Goal: Information Seeking & Learning: Learn about a topic

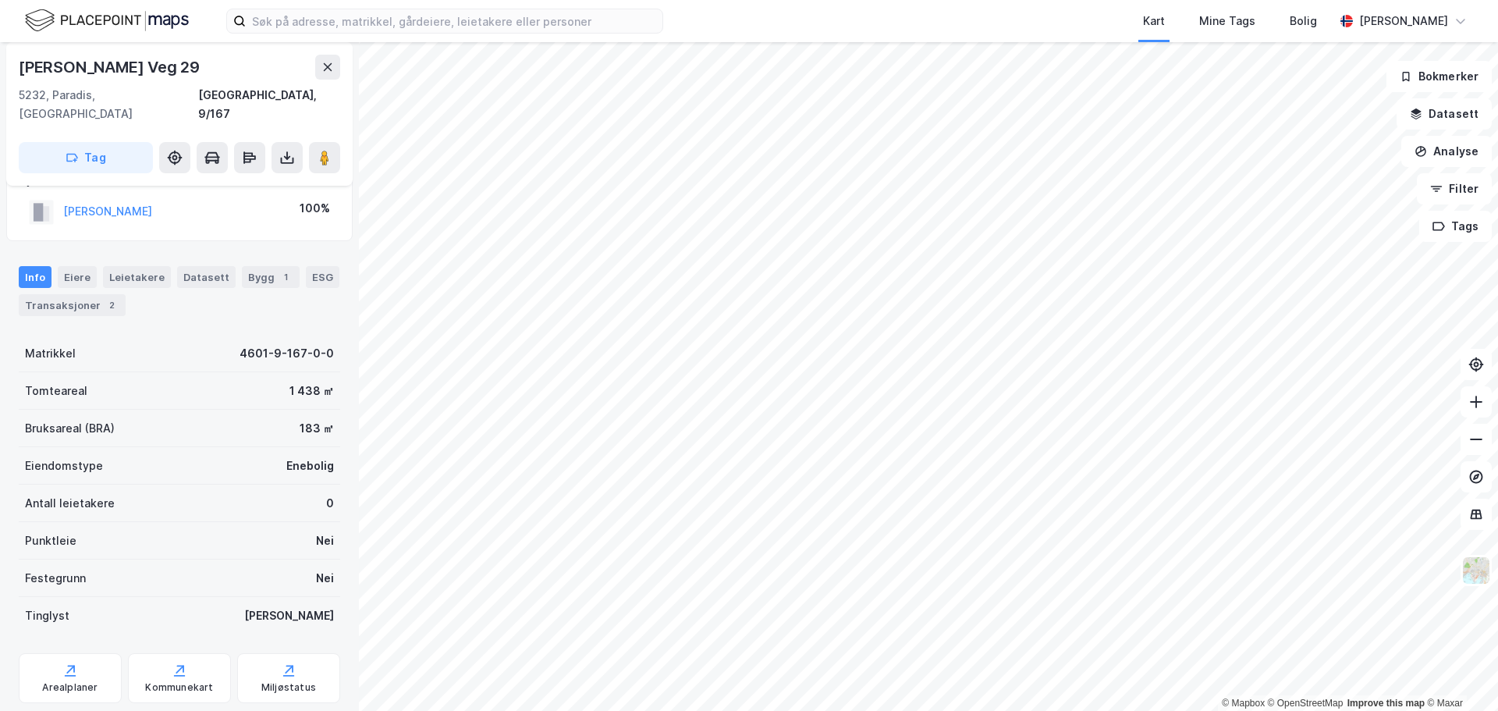
scroll to position [58, 0]
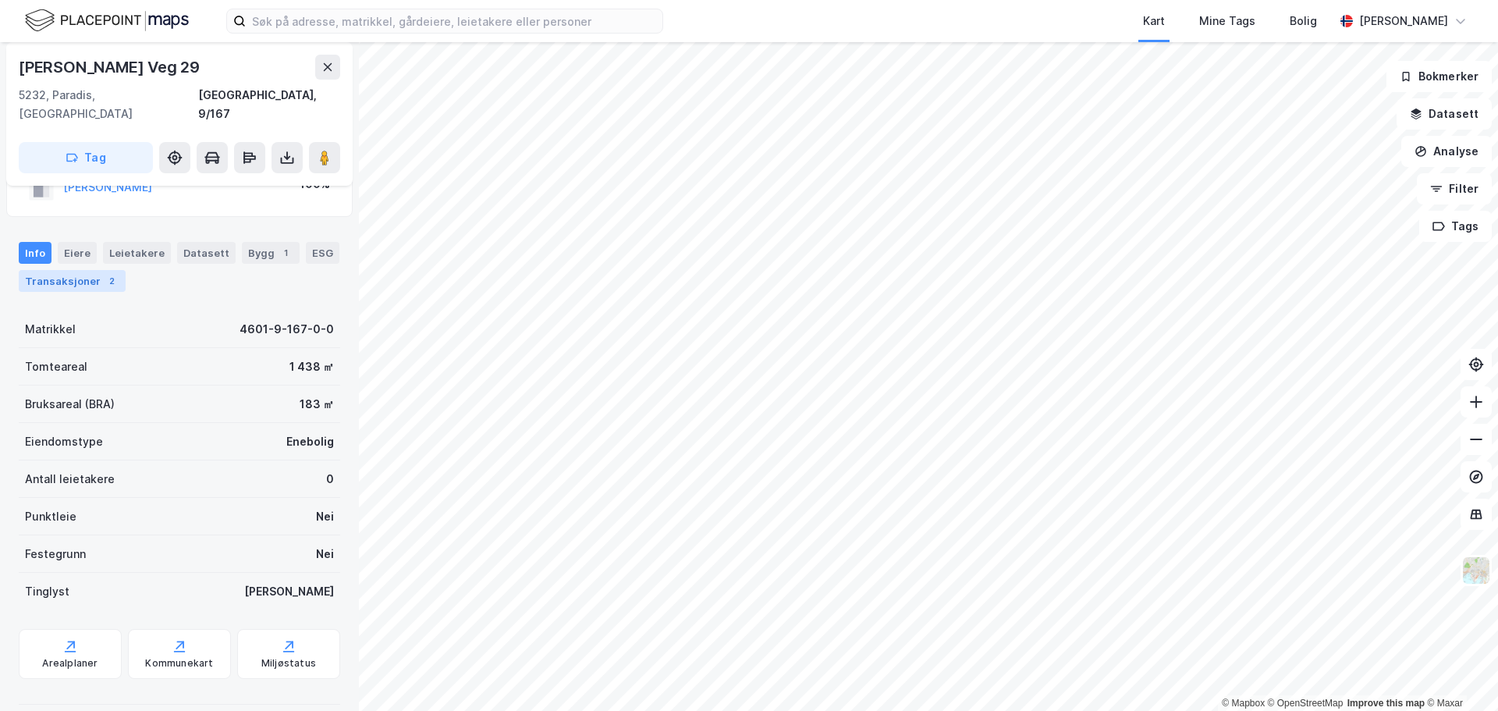
click at [76, 270] on div "Transaksjoner 2" at bounding box center [72, 281] width 107 height 22
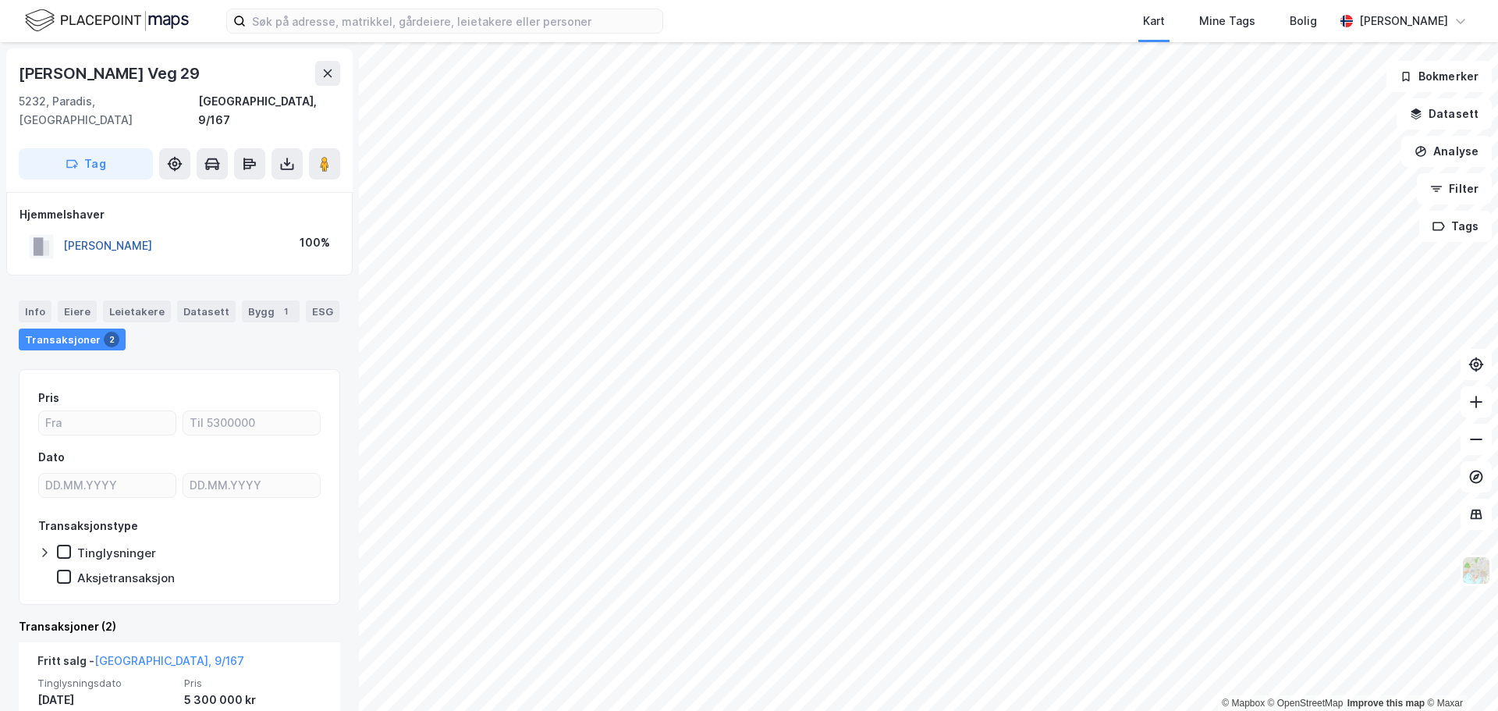
click at [0, 0] on button "[PERSON_NAME]" at bounding box center [0, 0] width 0 height 0
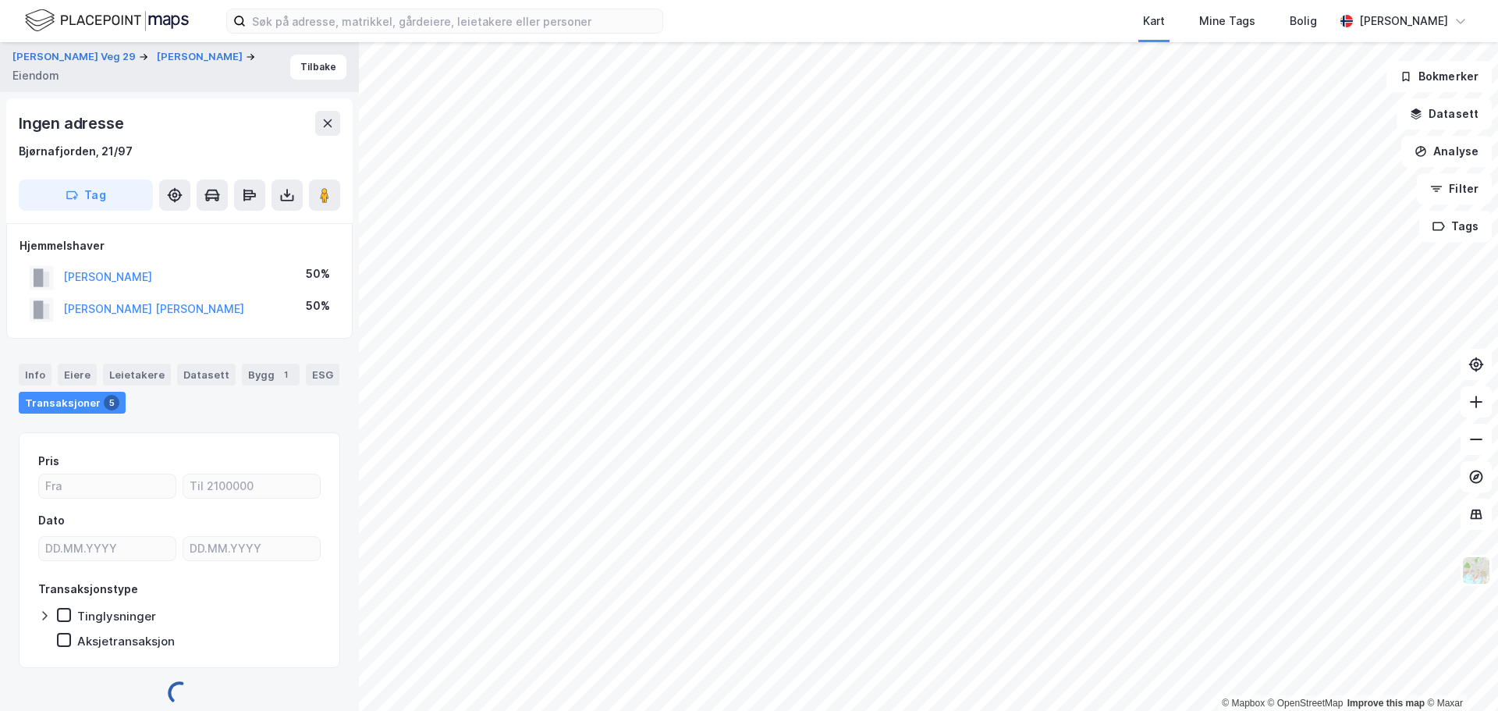
scroll to position [3, 0]
click at [318, 68] on button "Tilbake" at bounding box center [318, 63] width 56 height 25
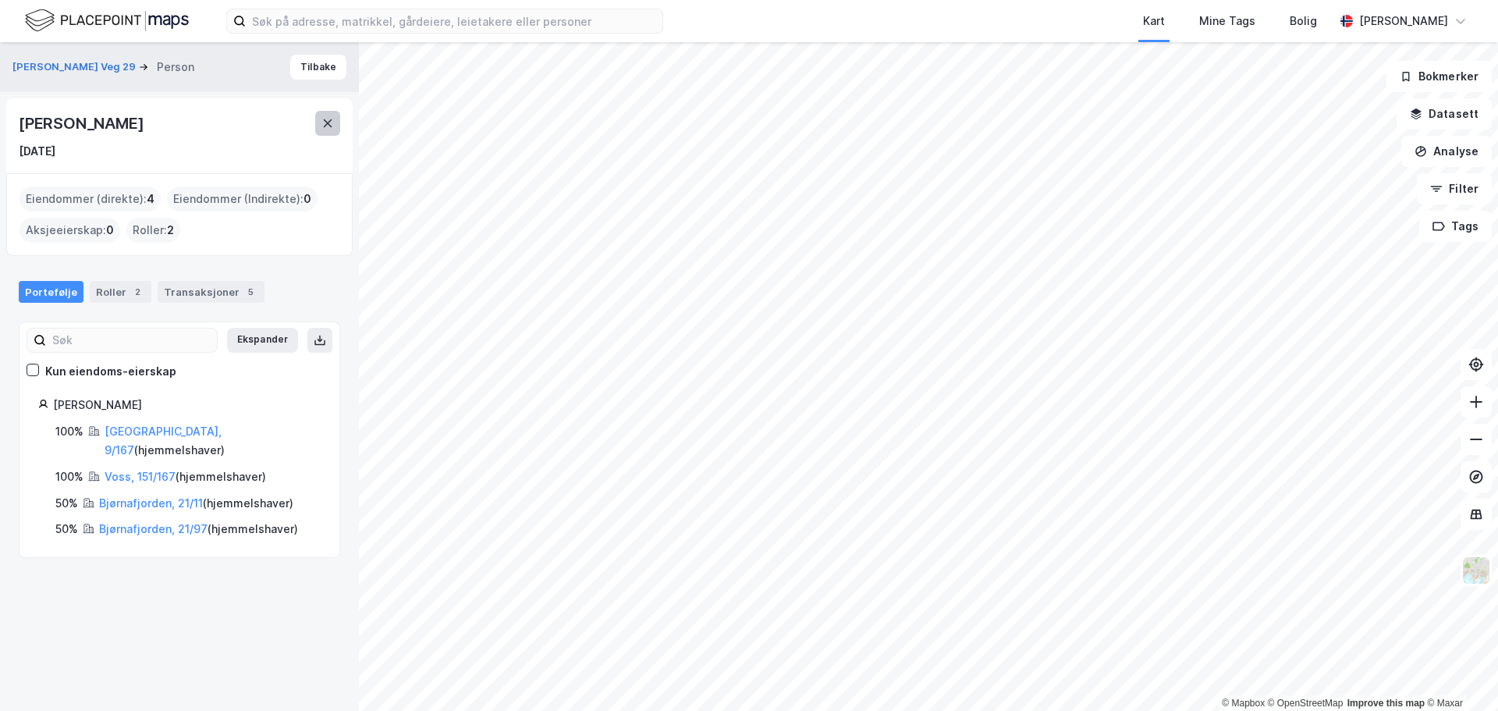
click at [329, 124] on icon at bounding box center [328, 123] width 9 height 8
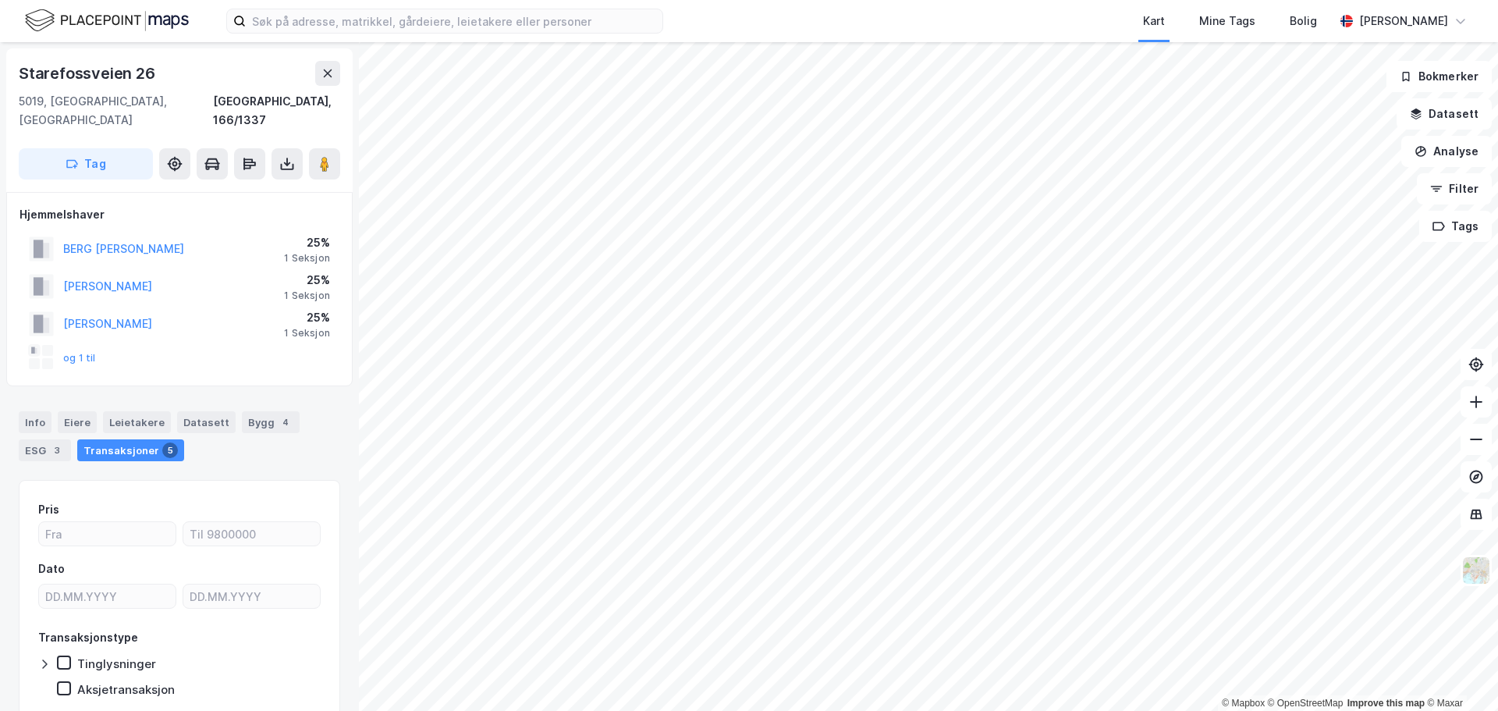
scroll to position [3, 0]
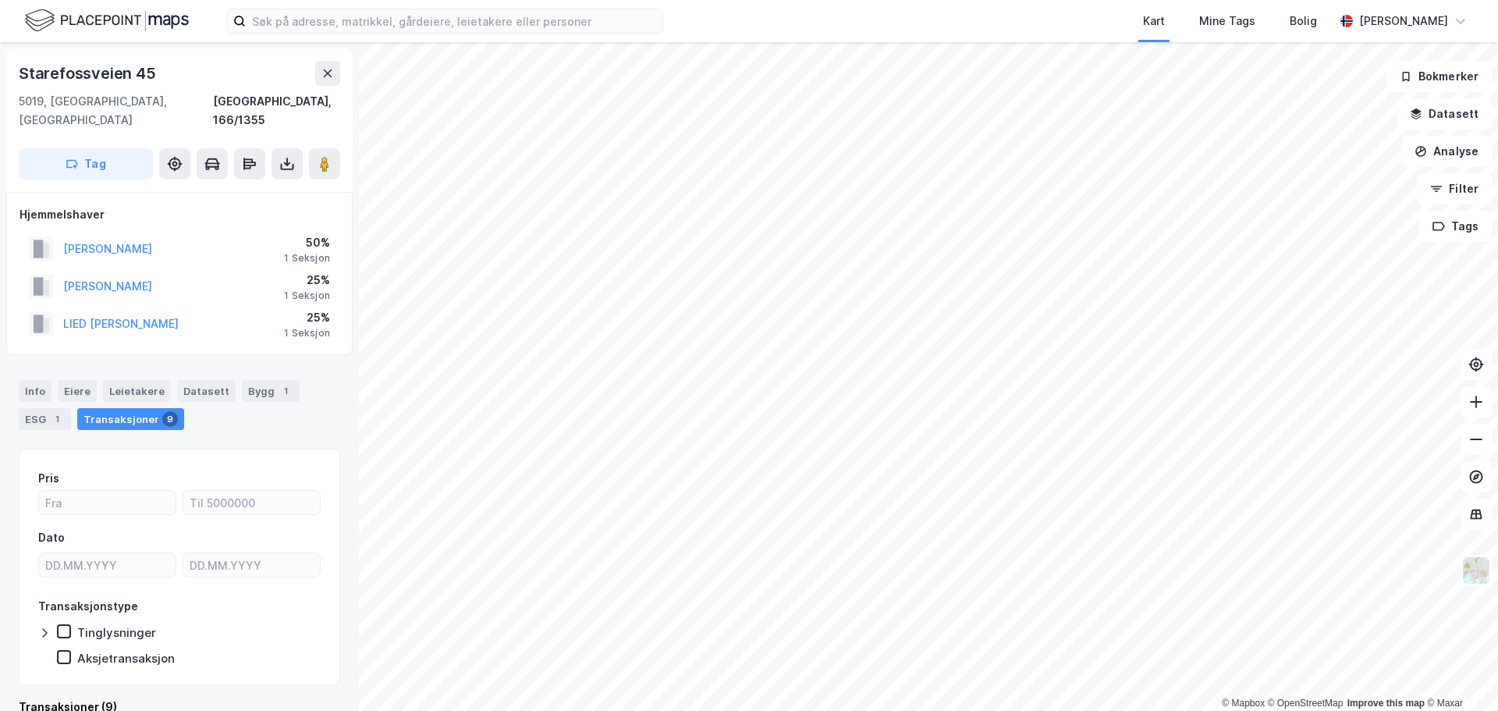
scroll to position [3, 0]
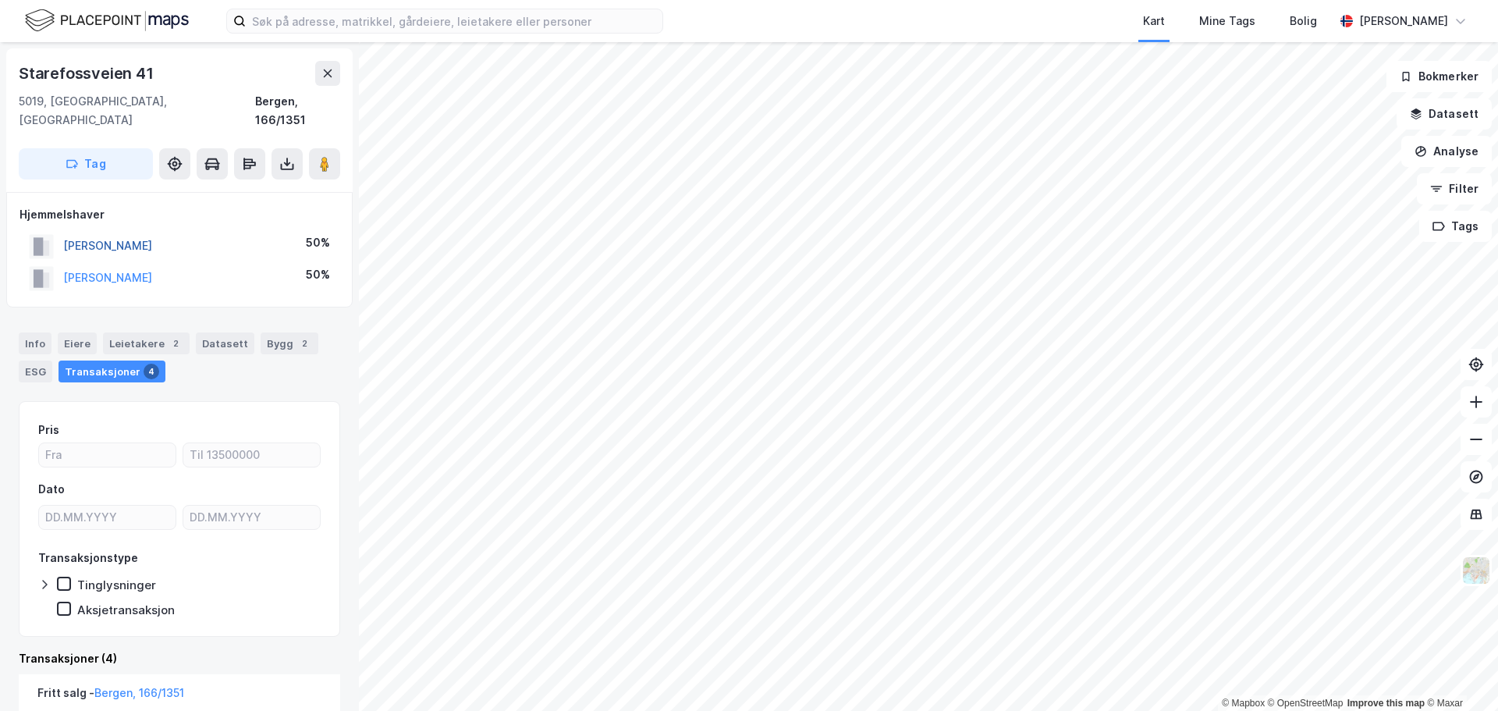
click at [0, 0] on button "[PERSON_NAME]" at bounding box center [0, 0] width 0 height 0
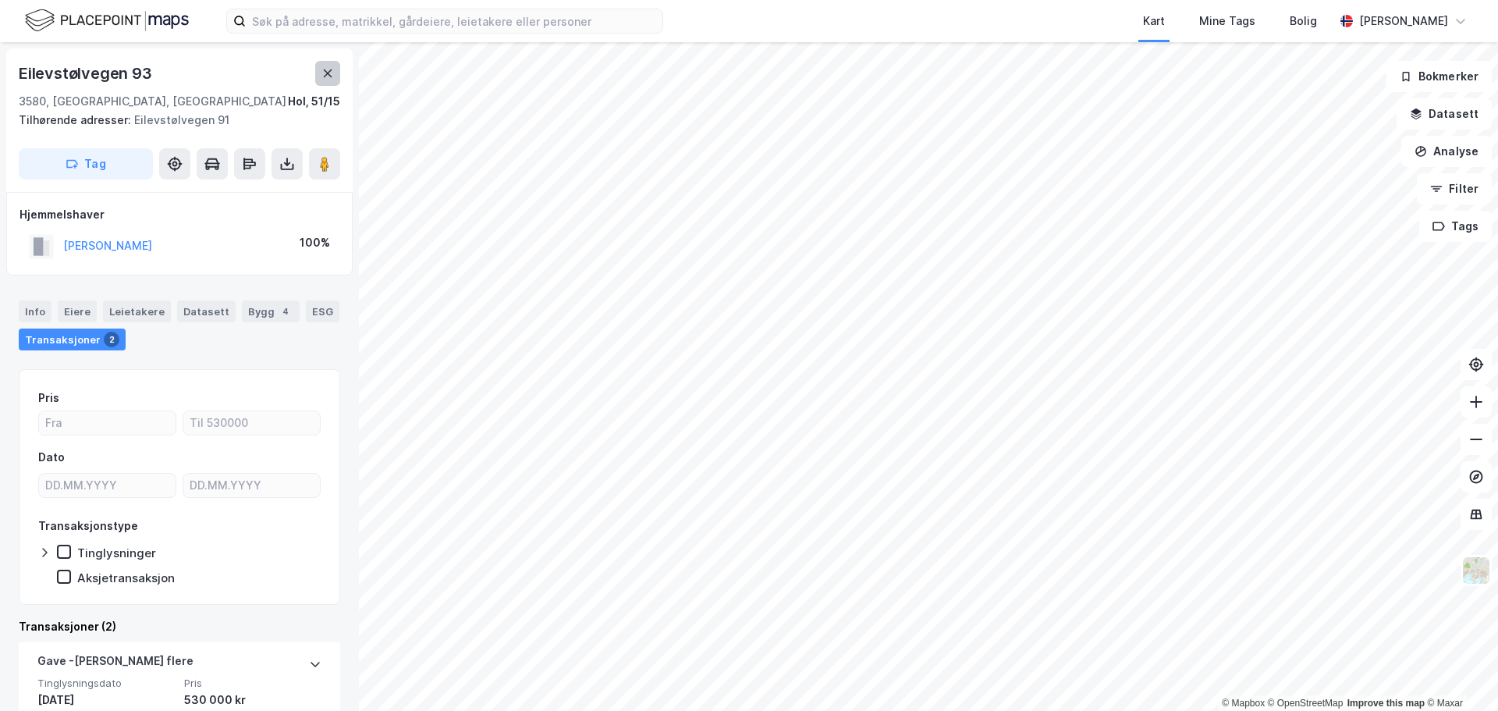
click at [333, 73] on icon at bounding box center [327, 73] width 12 height 12
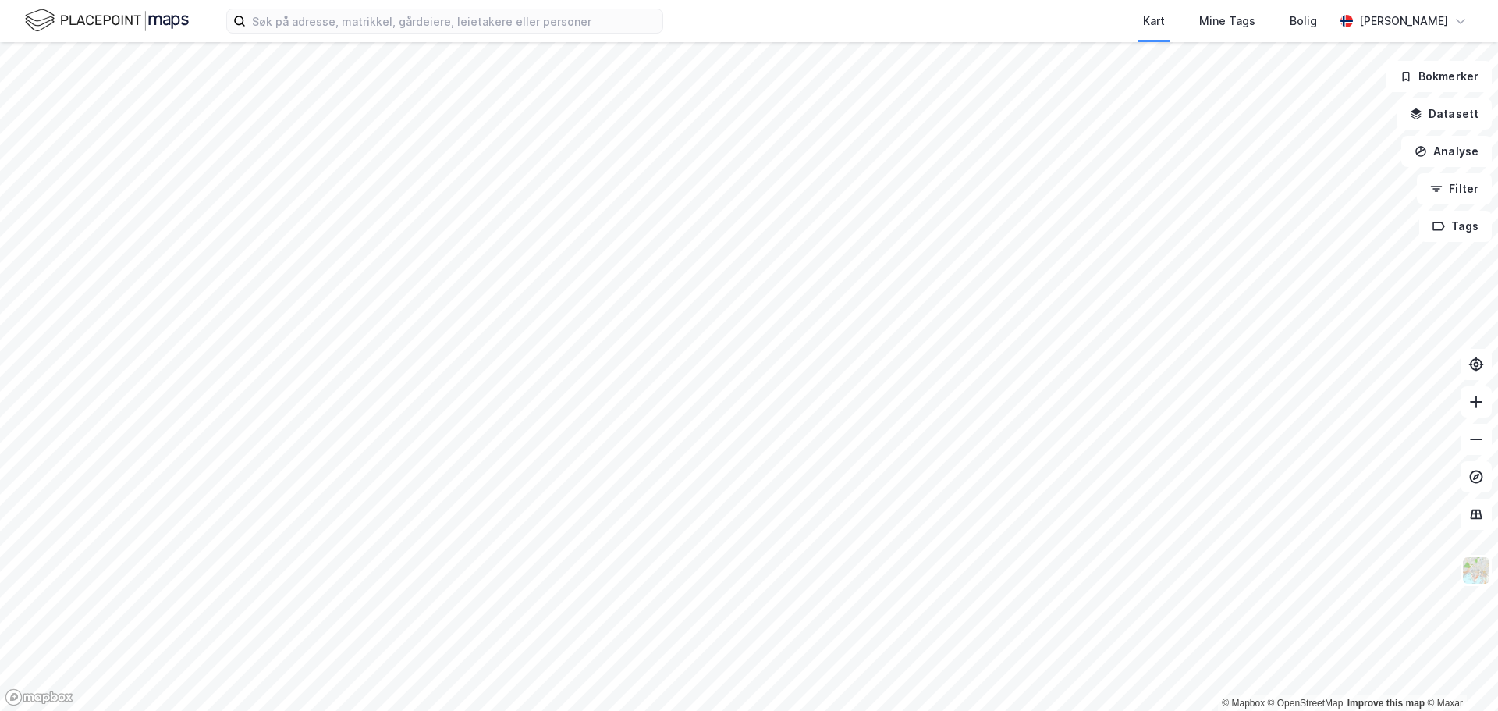
click at [476, 710] on html "Kart Mine Tags Bolig [PERSON_NAME] © Mapbox © OpenStreetMap Improve this map © …" at bounding box center [749, 355] width 1498 height 711
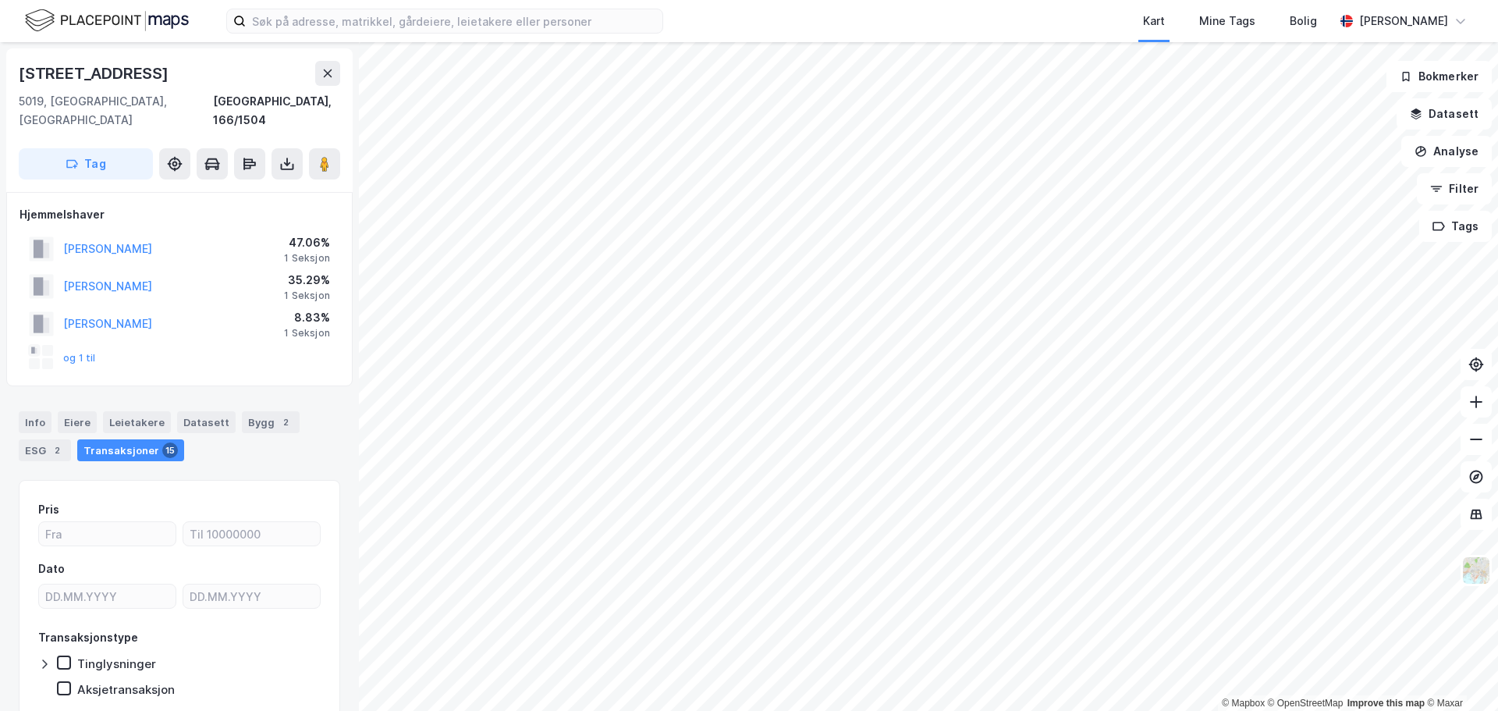
scroll to position [3, 0]
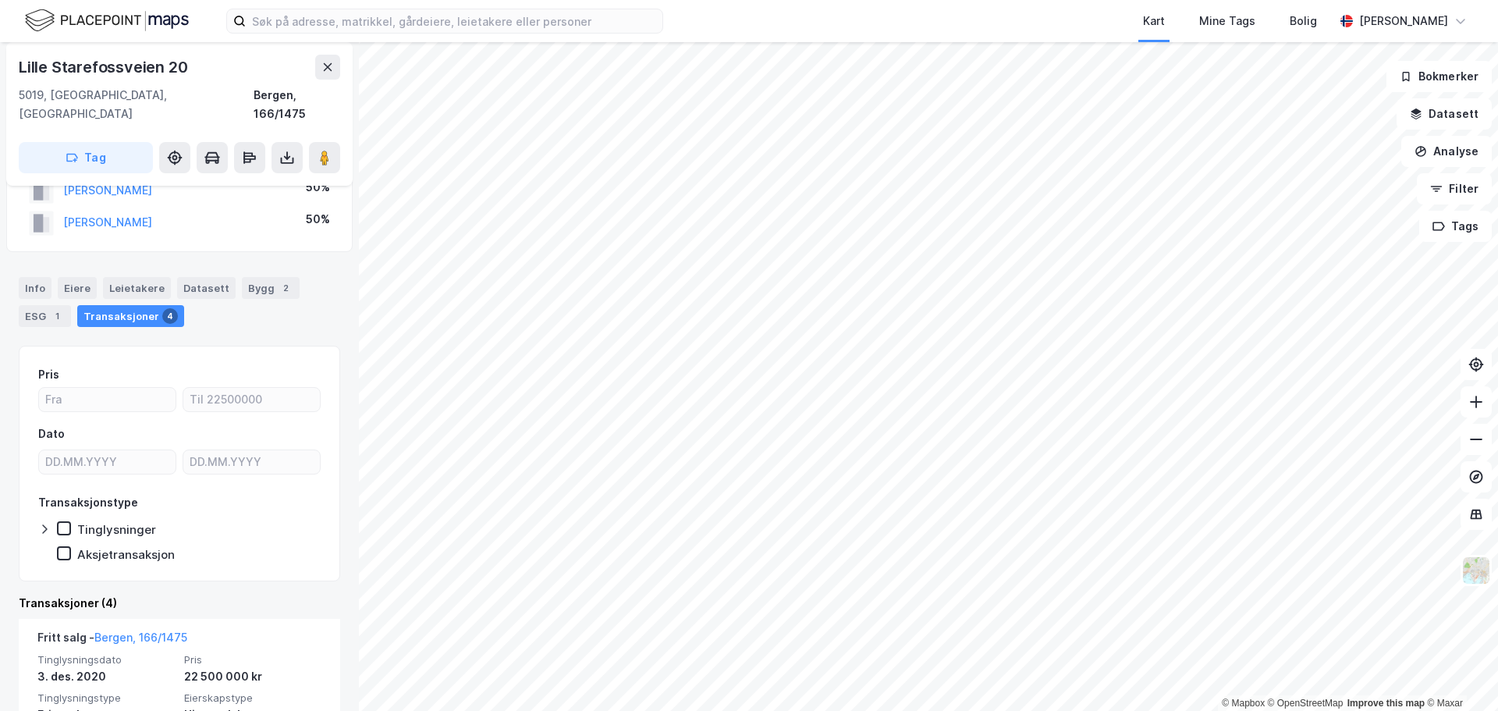
scroll to position [78, 0]
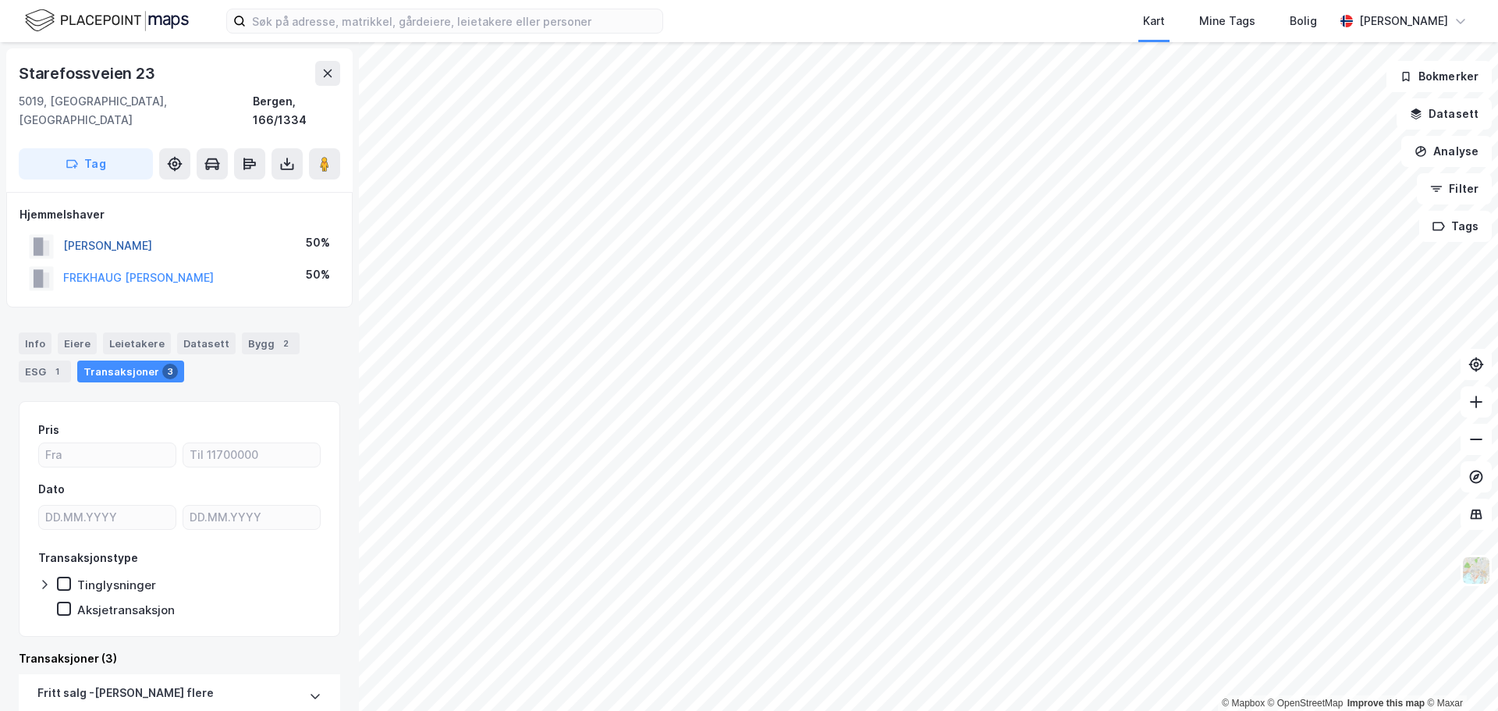
click at [0, 0] on button "[PERSON_NAME]" at bounding box center [0, 0] width 0 height 0
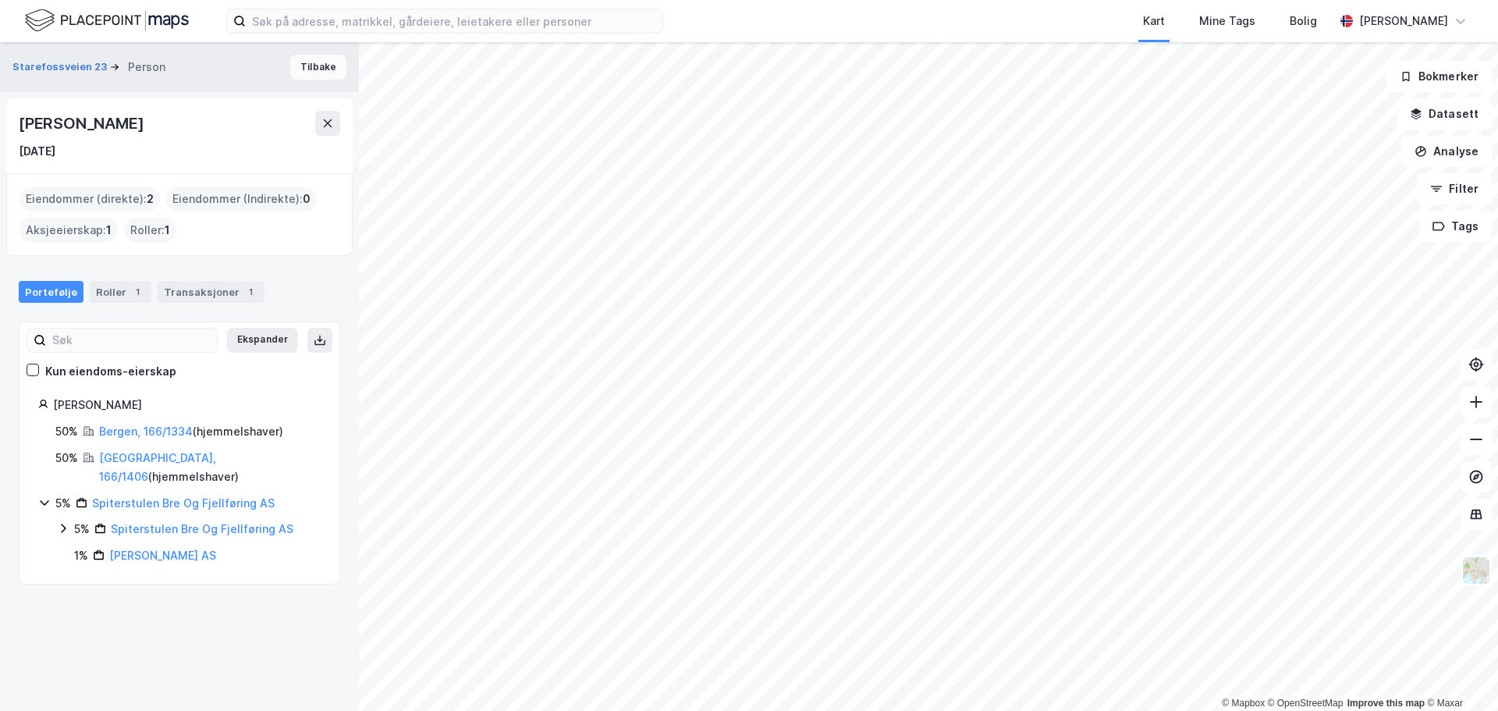
click at [307, 65] on button "Tilbake" at bounding box center [318, 67] width 56 height 25
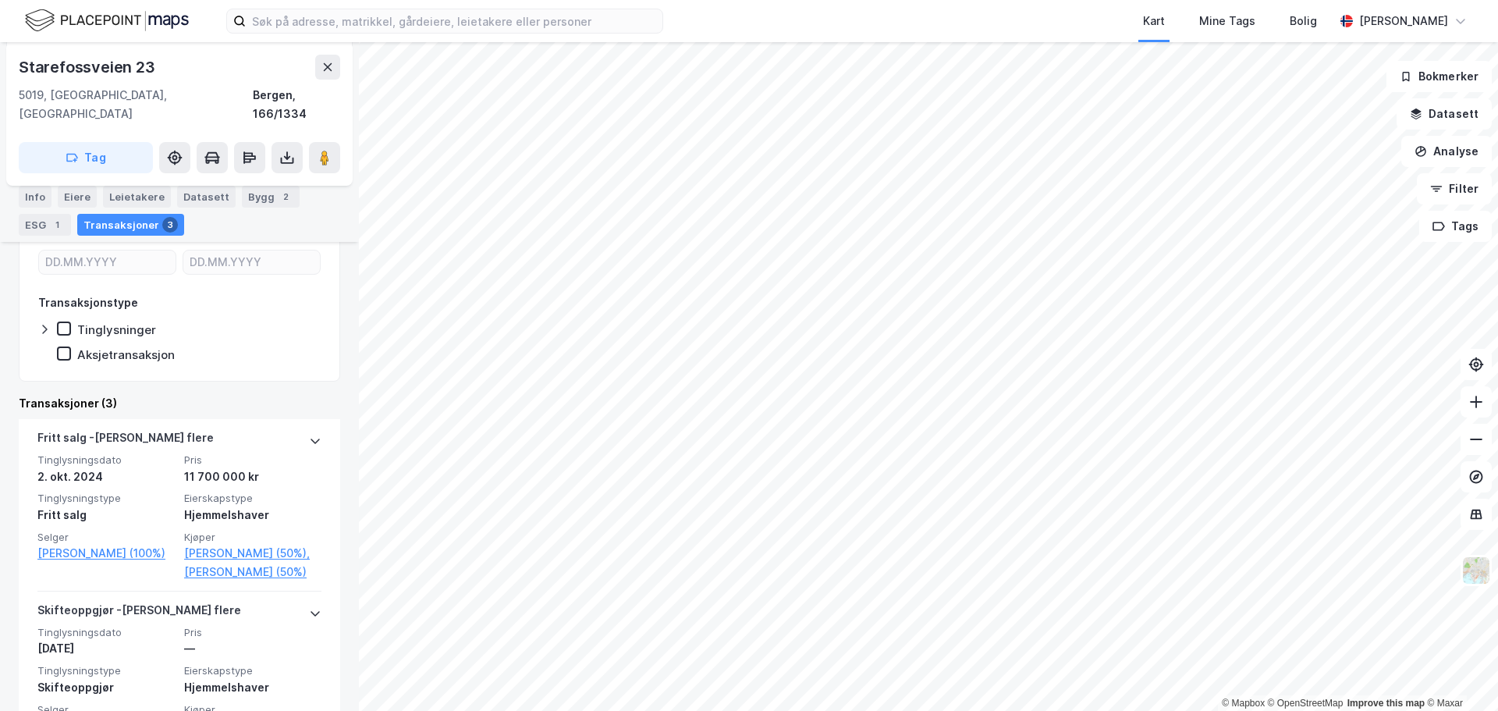
scroll to position [234, 0]
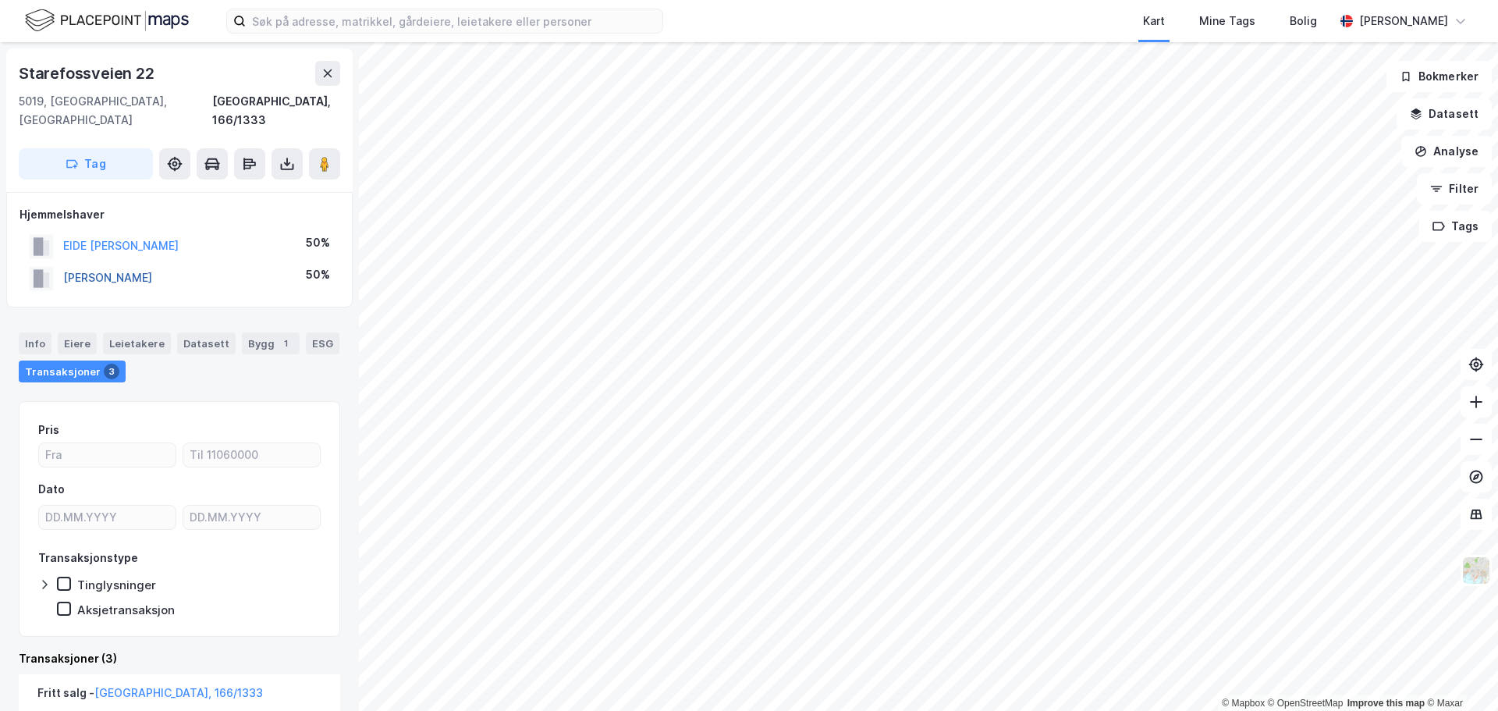
click at [0, 0] on button "[PERSON_NAME]" at bounding box center [0, 0] width 0 height 0
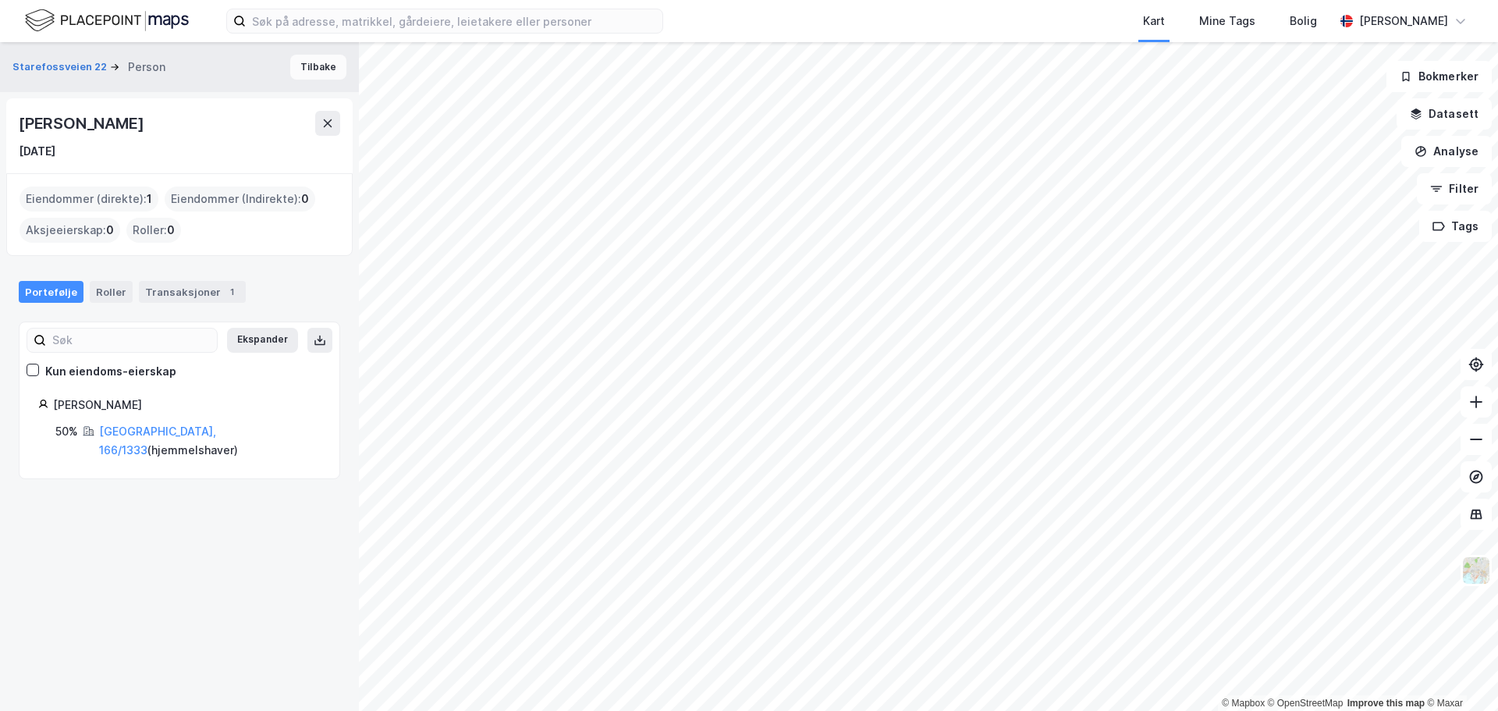
click at [322, 60] on button "Tilbake" at bounding box center [318, 67] width 56 height 25
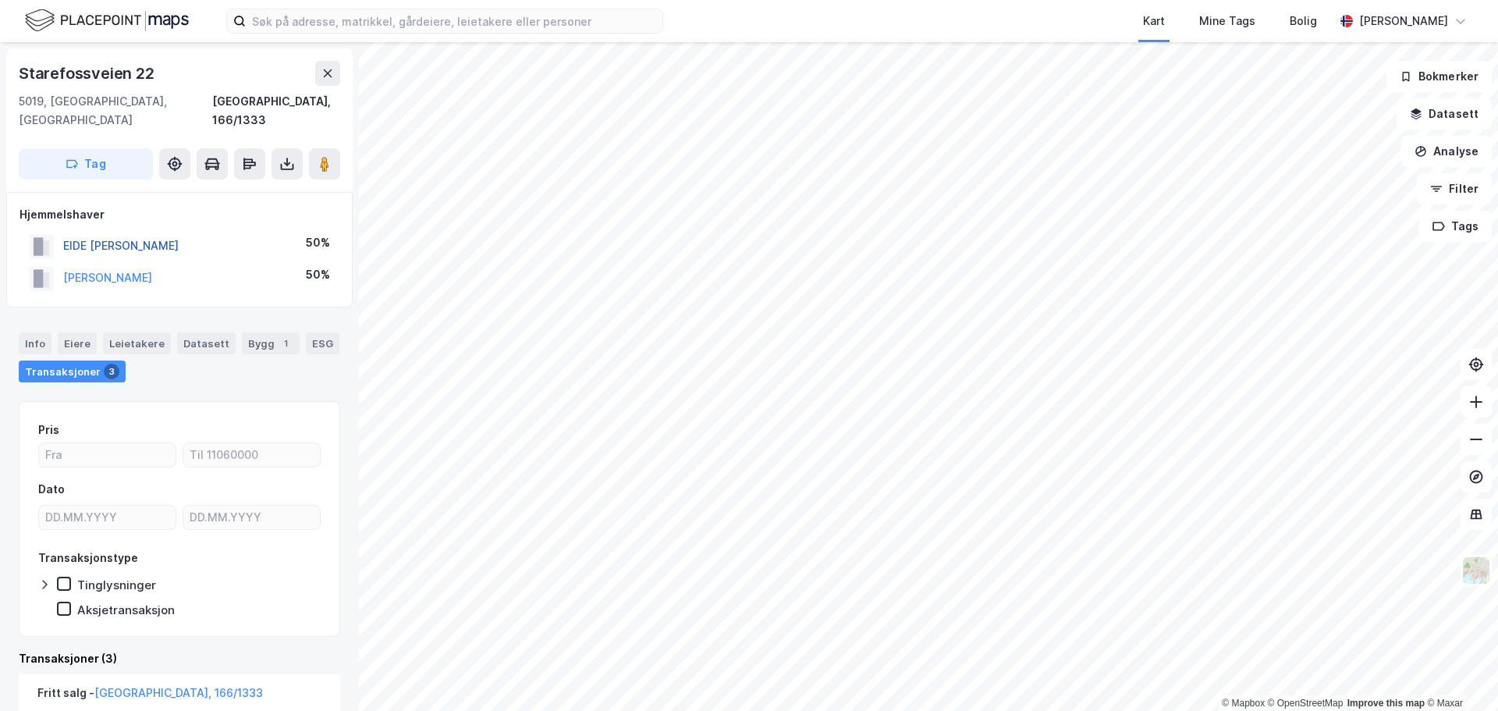
click at [0, 0] on button "EIDE [PERSON_NAME]" at bounding box center [0, 0] width 0 height 0
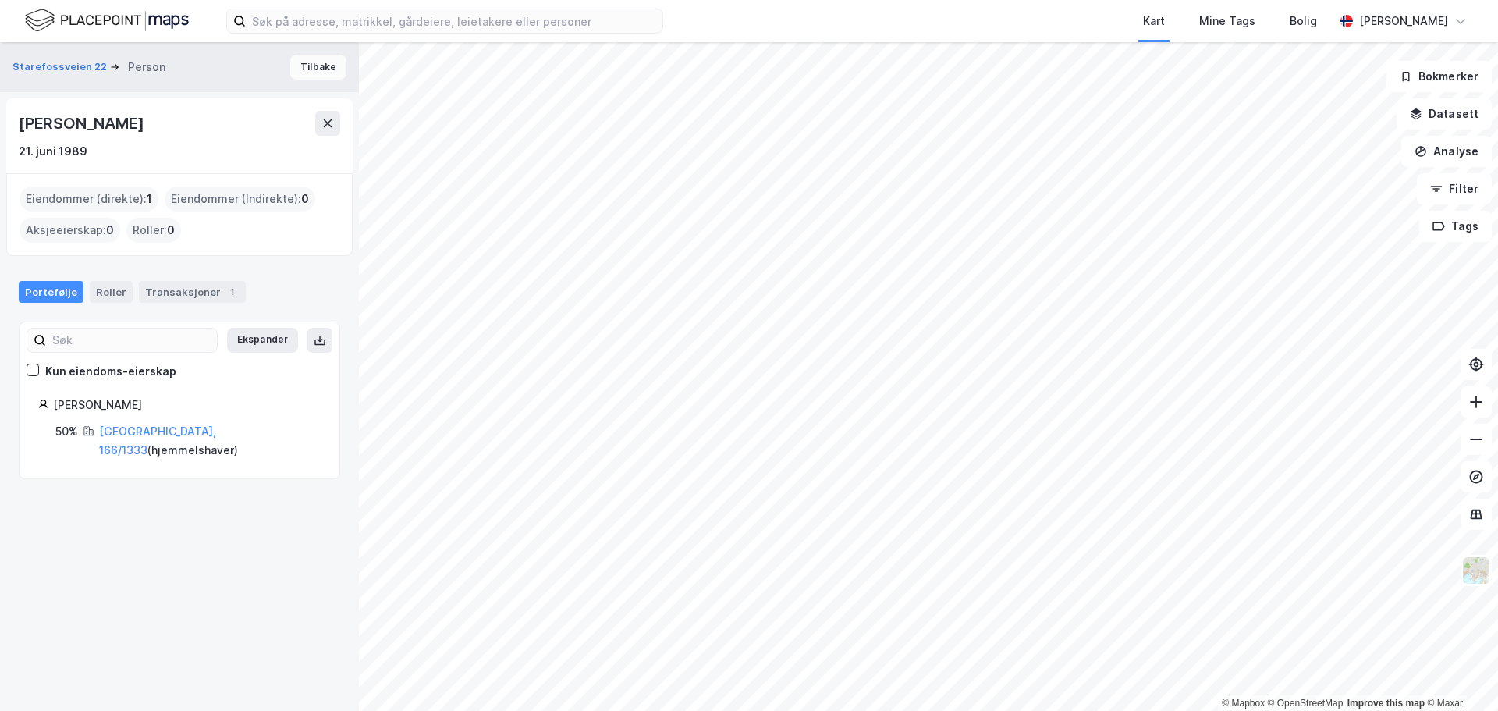
click at [316, 67] on button "Tilbake" at bounding box center [318, 67] width 56 height 25
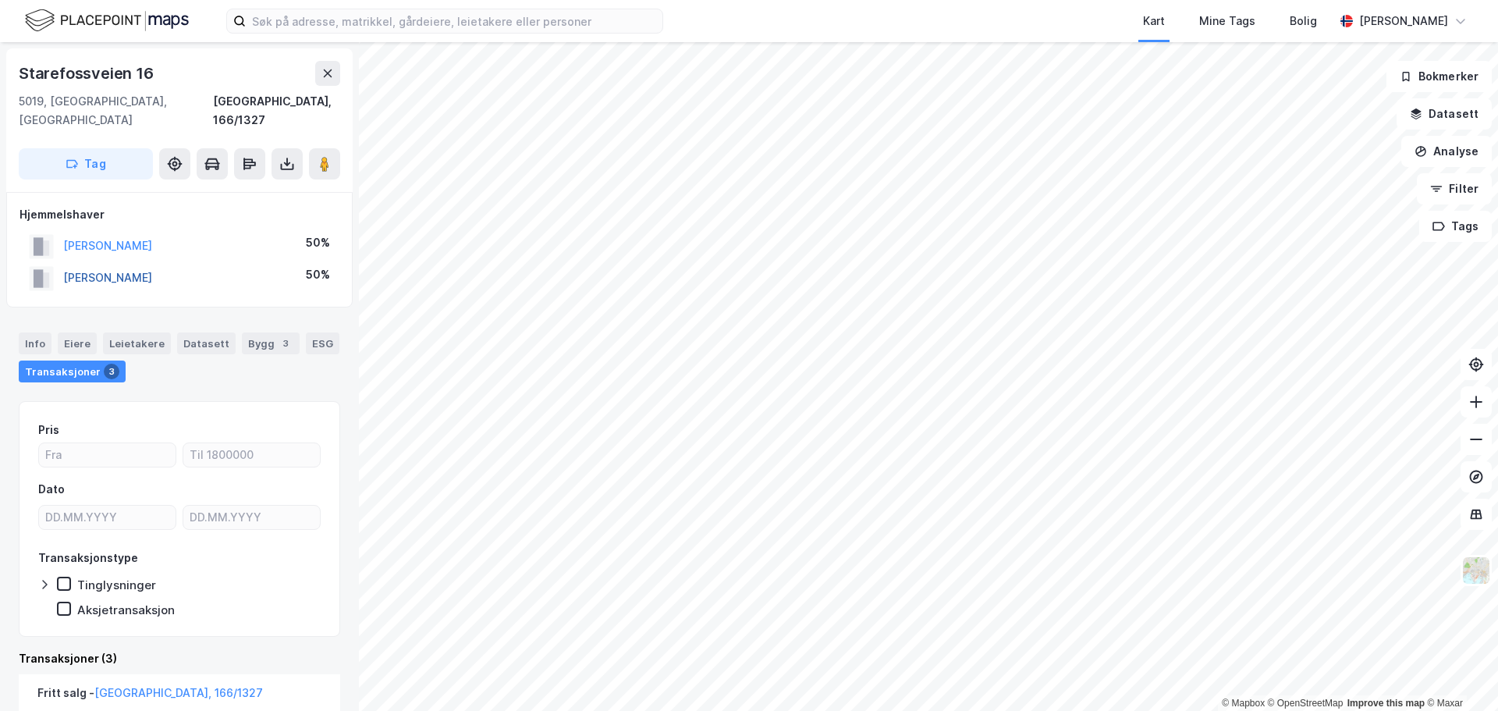
click at [0, 0] on button "[PERSON_NAME]" at bounding box center [0, 0] width 0 height 0
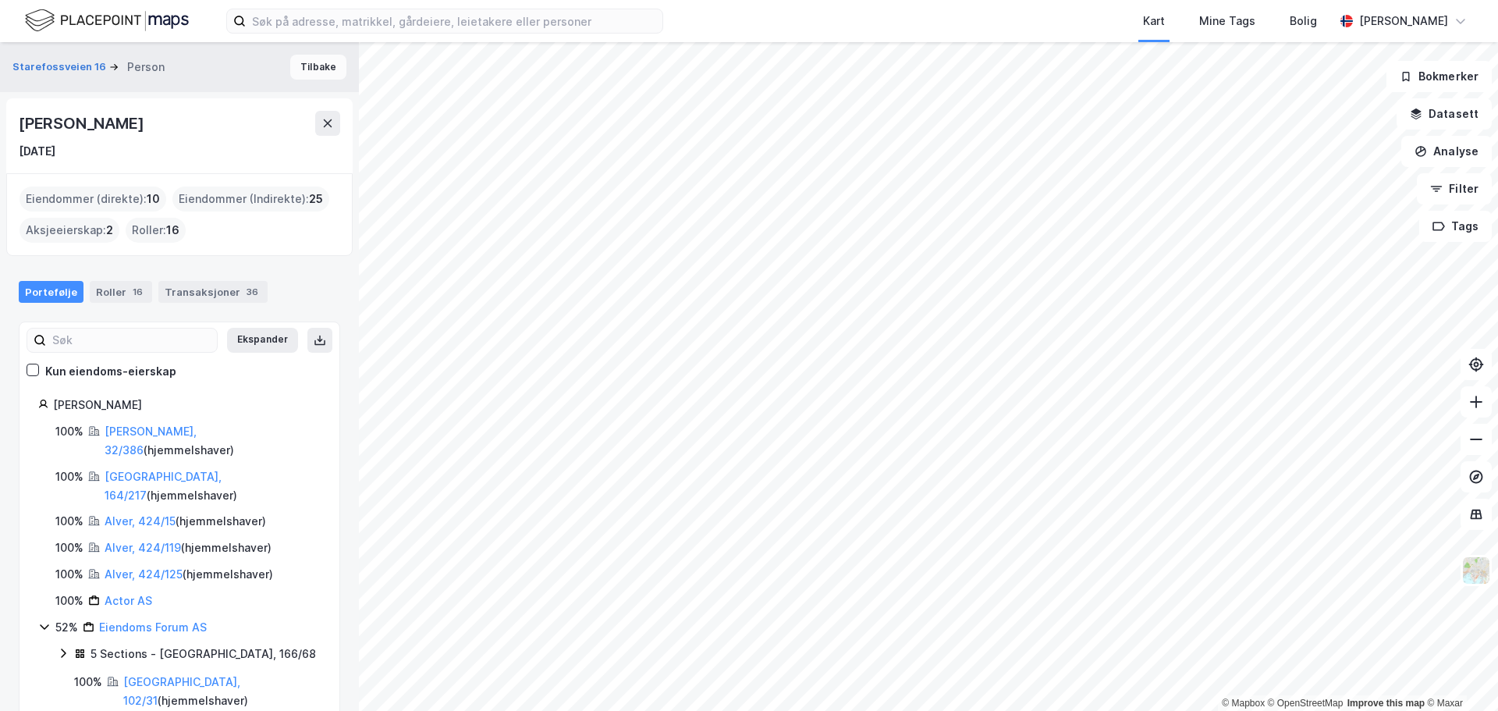
click at [310, 57] on button "Tilbake" at bounding box center [318, 67] width 56 height 25
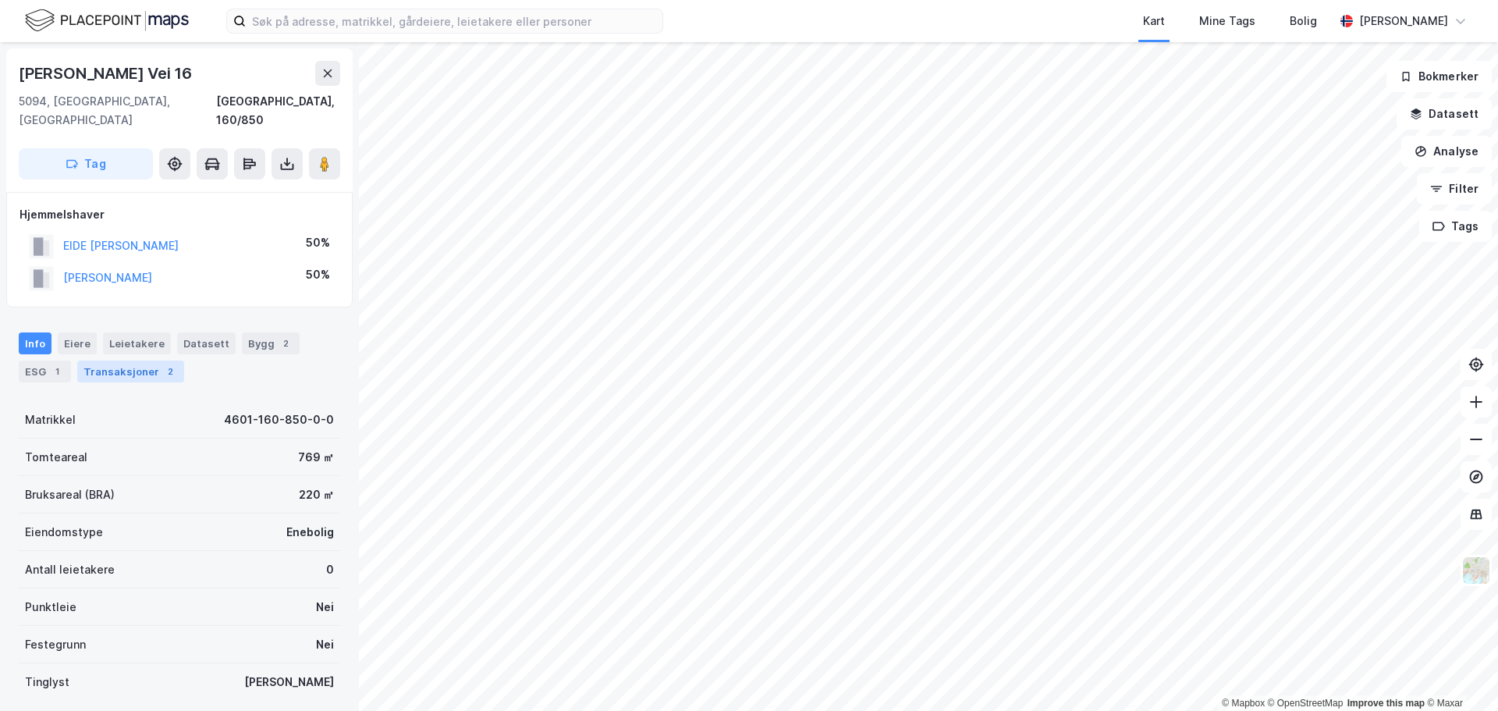
click at [127, 360] on div "Transaksjoner 2" at bounding box center [130, 371] width 107 height 22
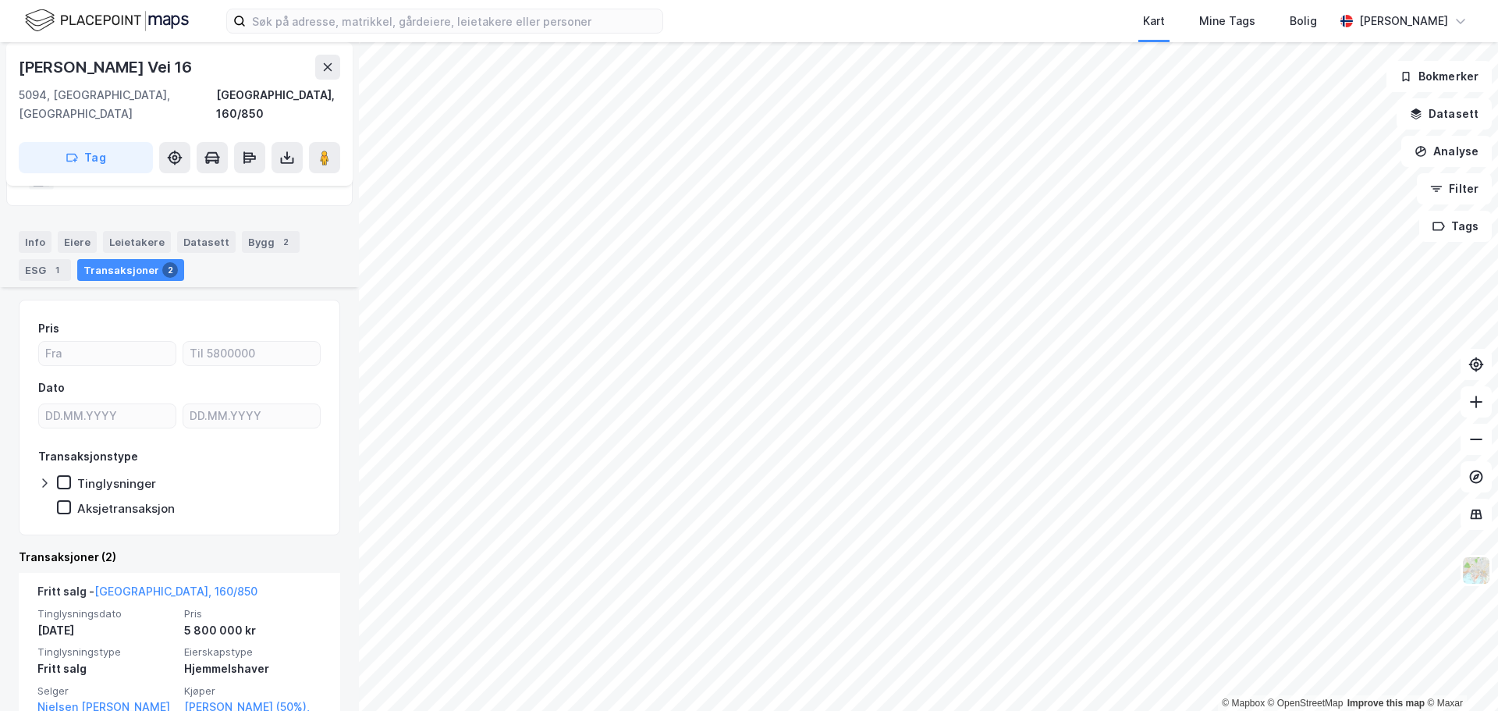
scroll to position [234, 0]
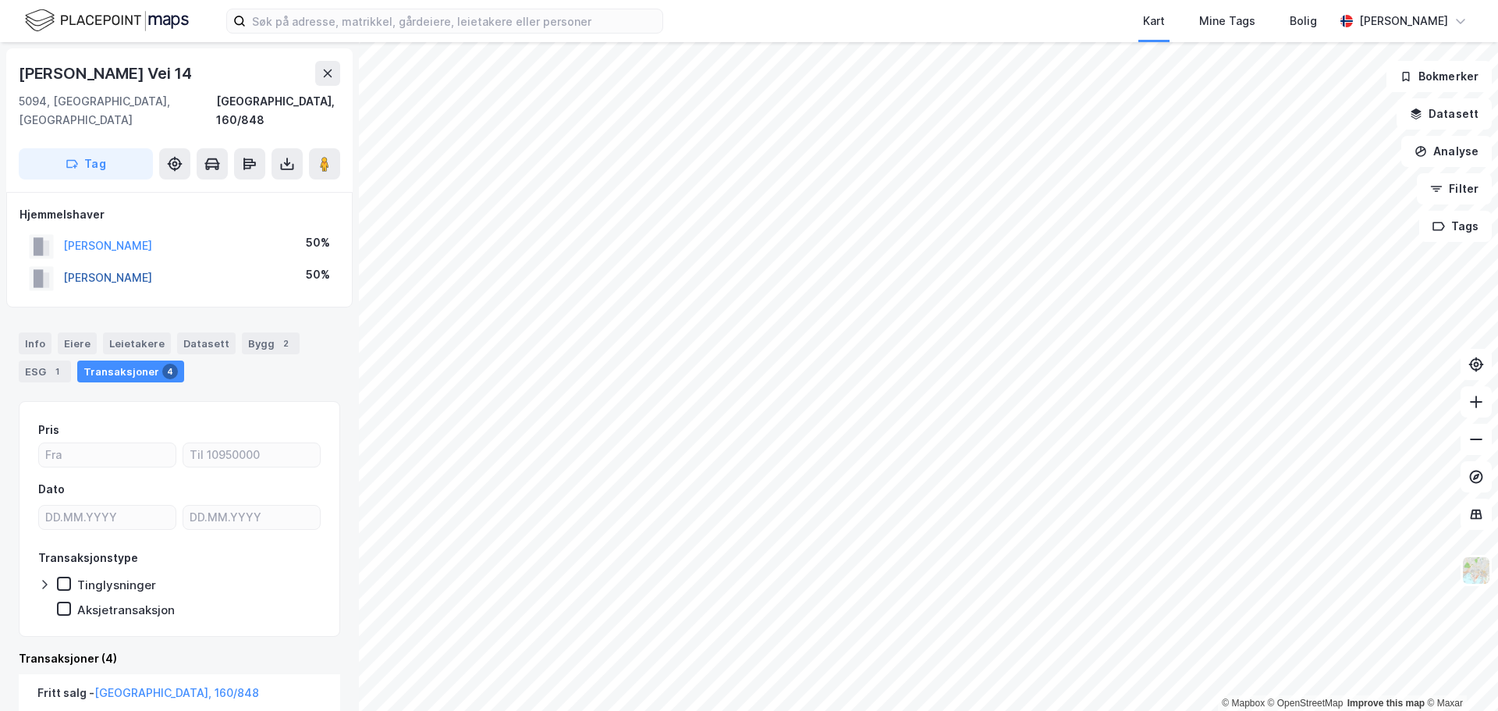
click at [0, 0] on button "[PERSON_NAME]" at bounding box center [0, 0] width 0 height 0
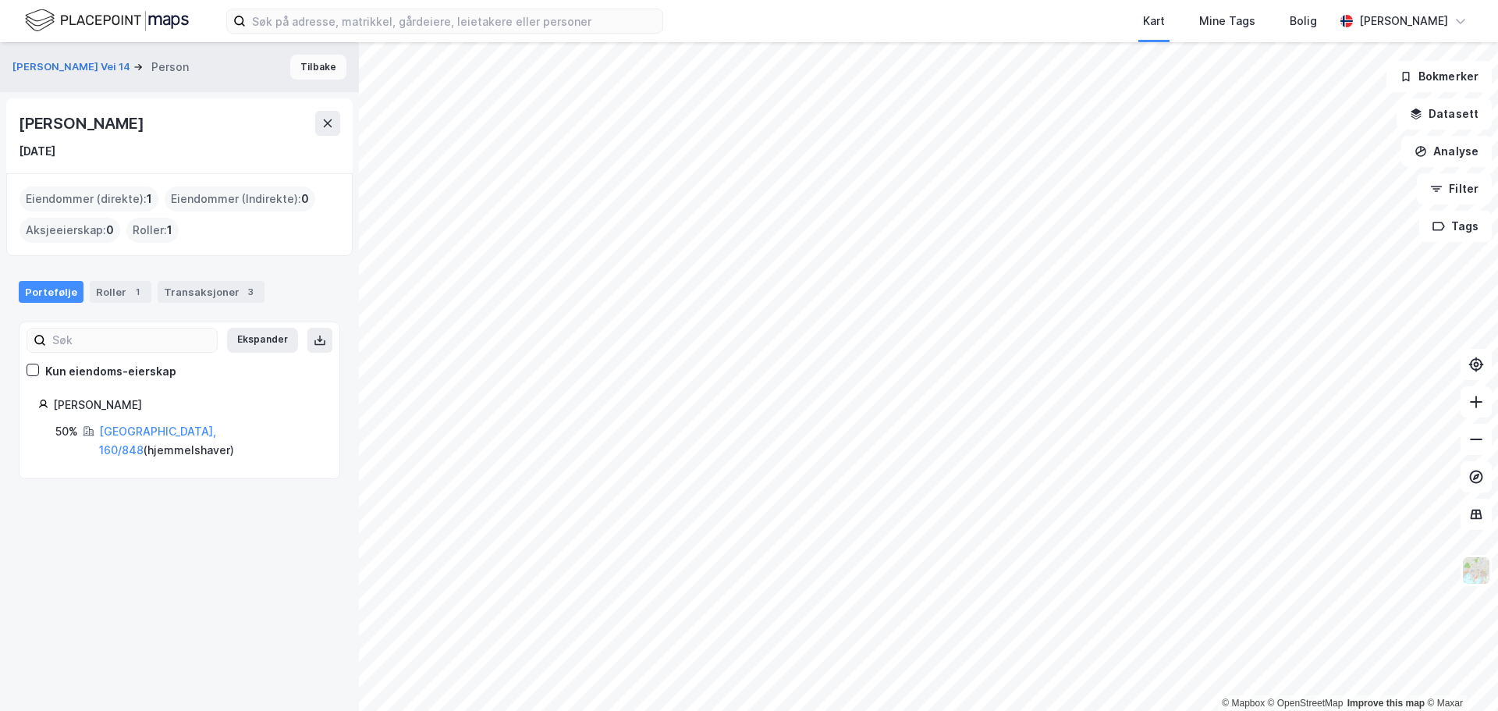
click at [317, 56] on button "Tilbake" at bounding box center [318, 67] width 56 height 25
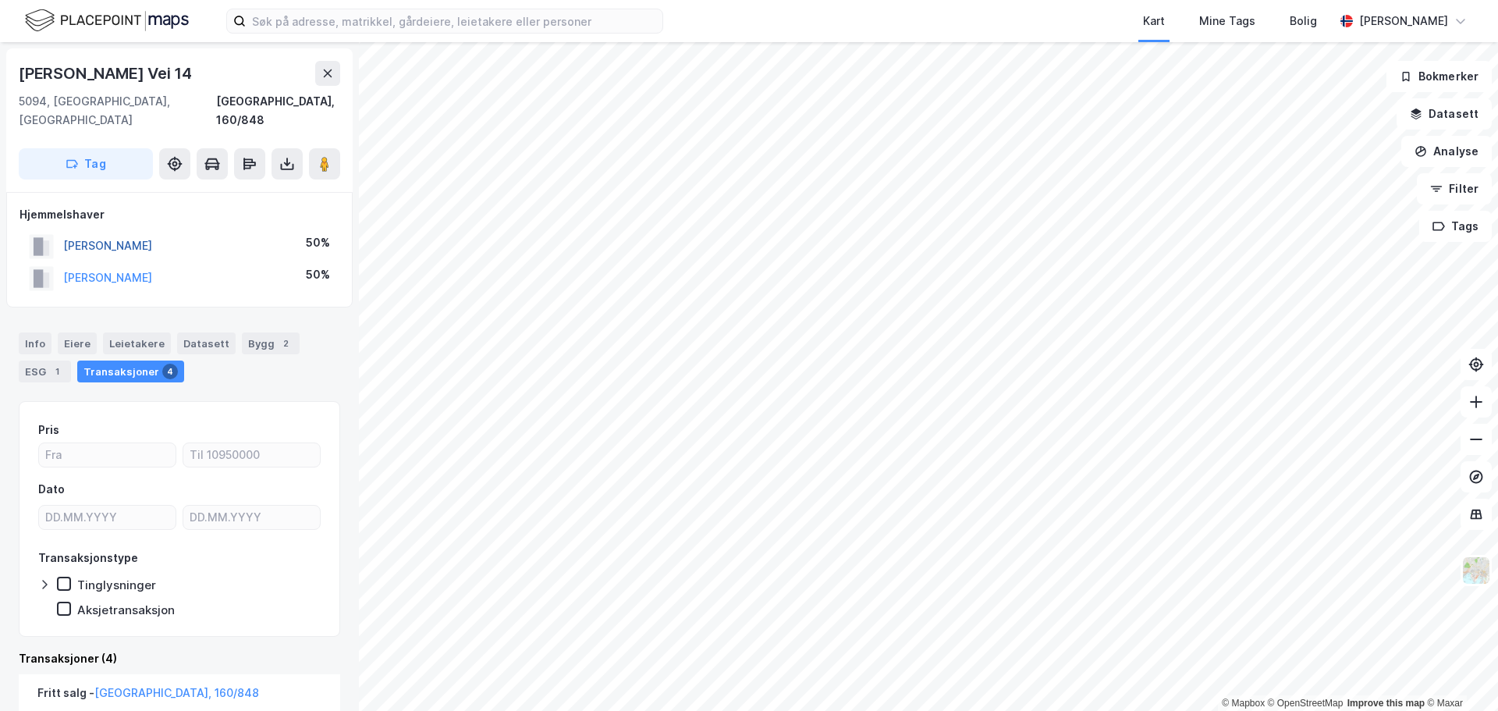
click at [0, 0] on button "[PERSON_NAME]" at bounding box center [0, 0] width 0 height 0
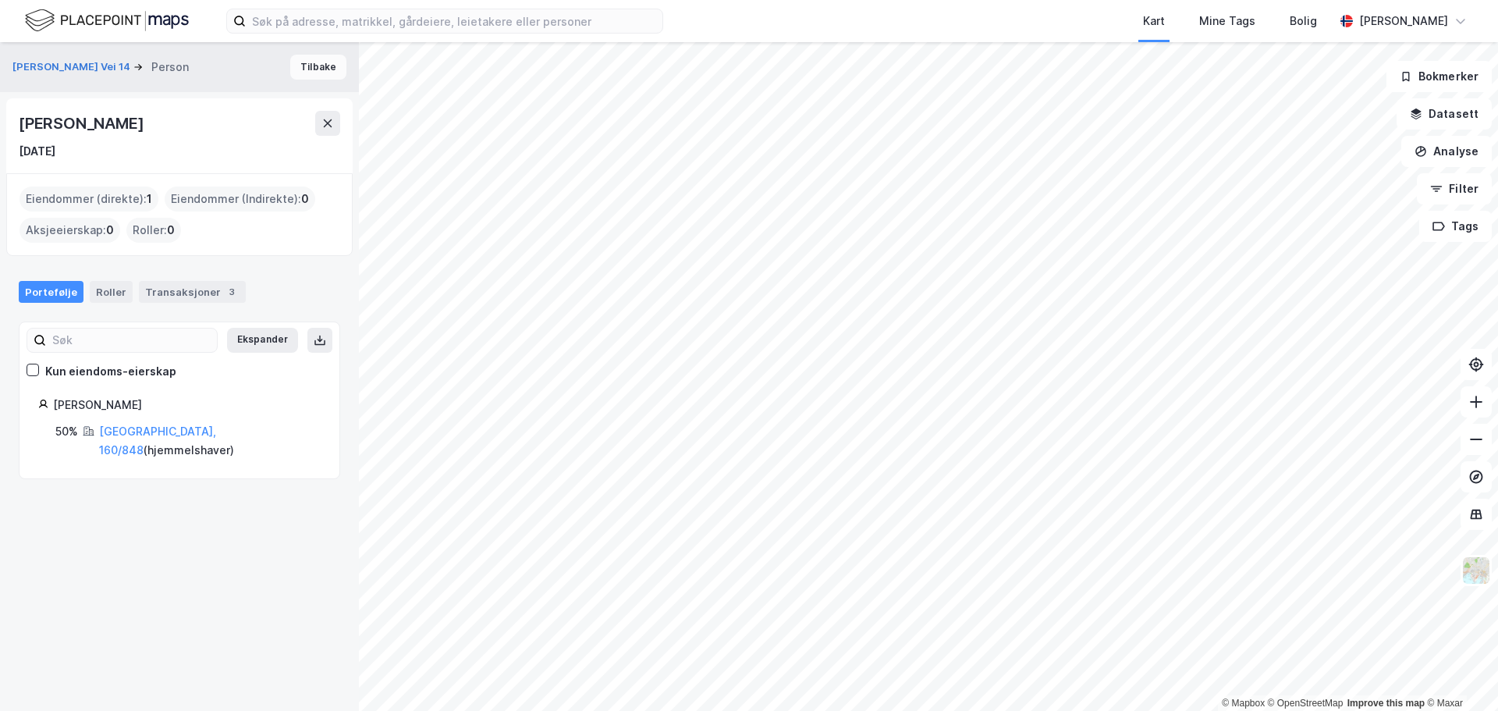
click at [319, 70] on button "Tilbake" at bounding box center [318, 67] width 56 height 25
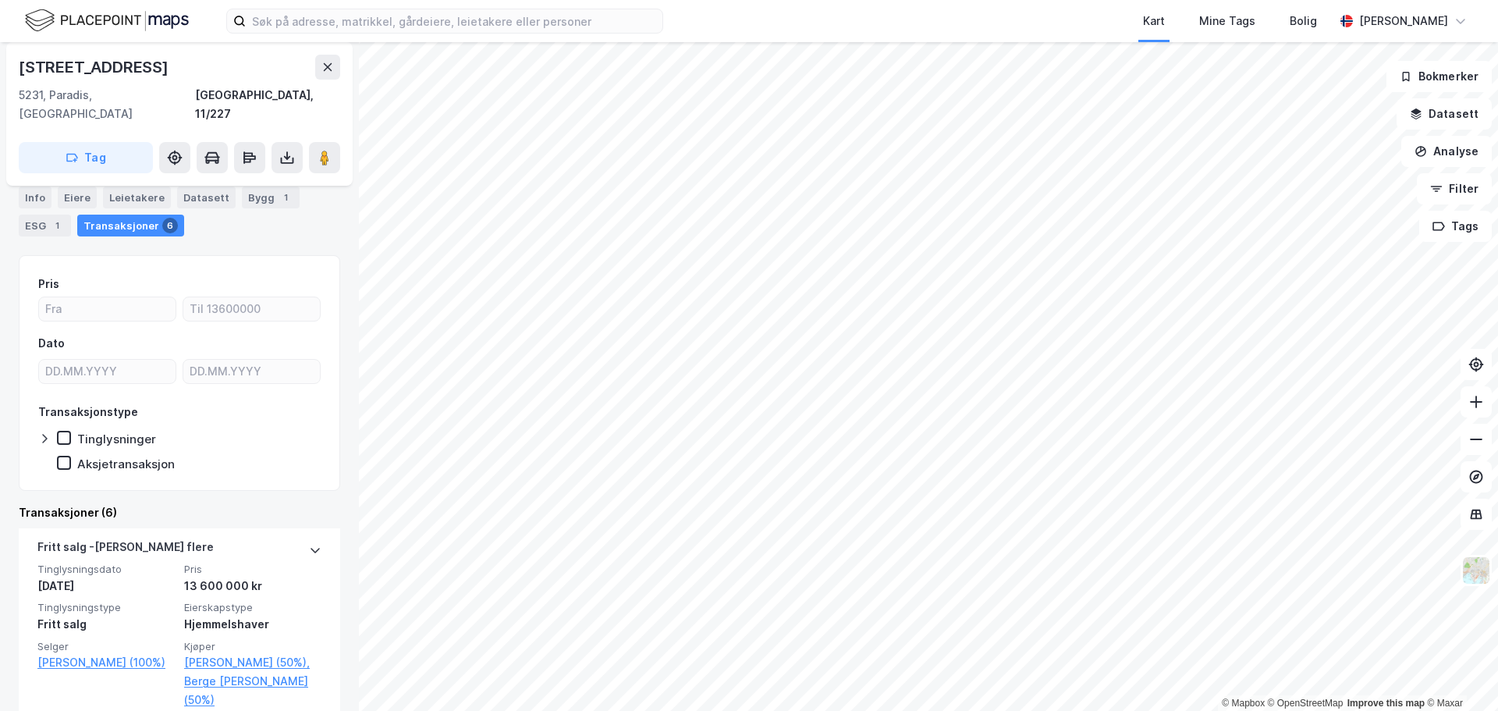
scroll to position [78, 0]
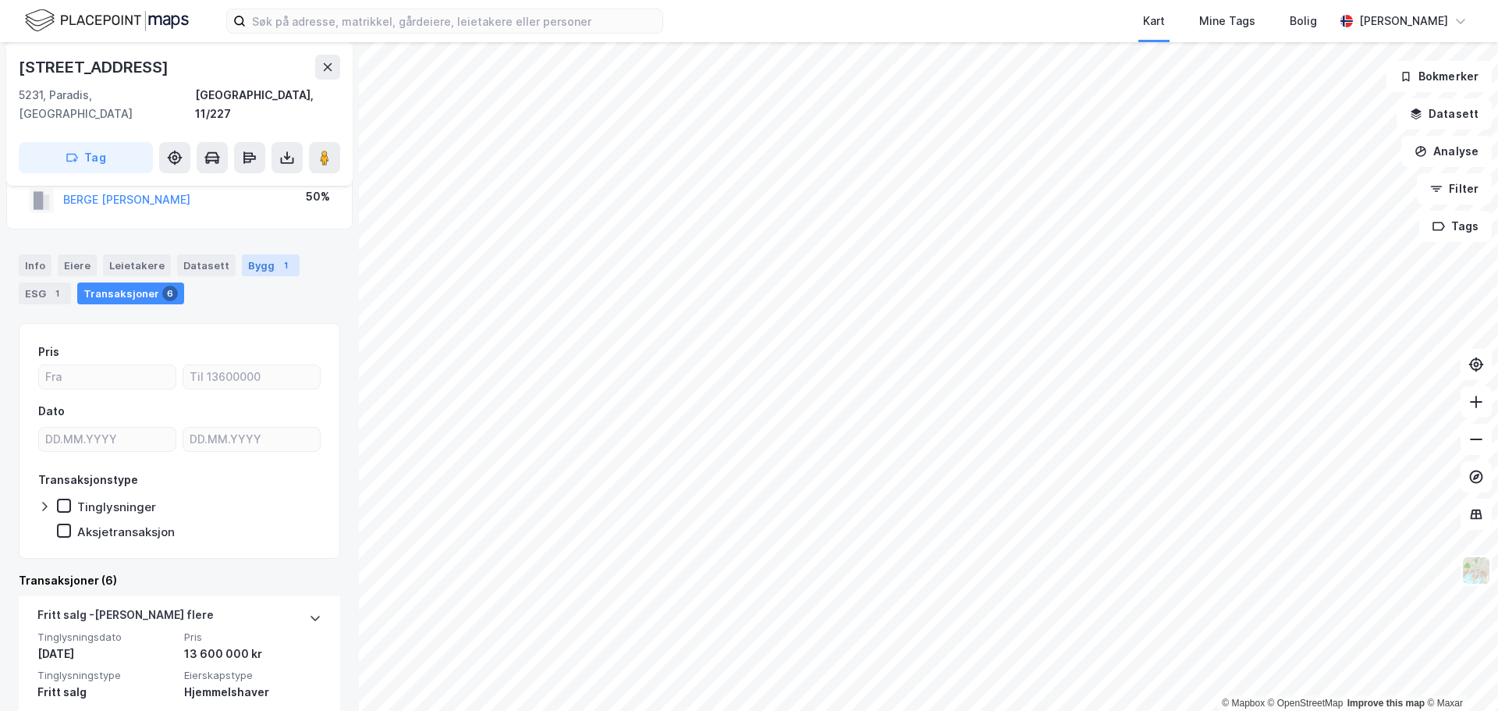
click at [250, 254] on div "Bygg 1" at bounding box center [271, 265] width 58 height 22
